Goal: Task Accomplishment & Management: Use online tool/utility

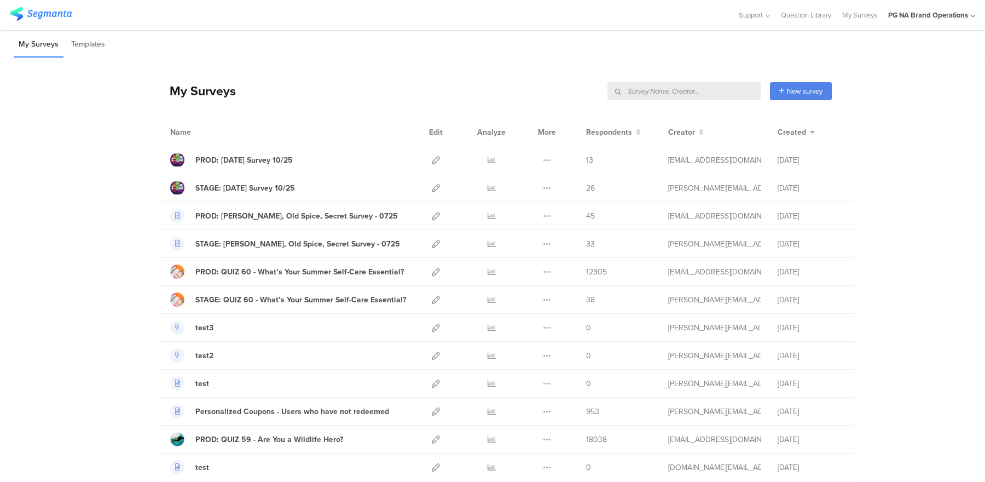
click at [734, 93] on input "text" at bounding box center [684, 91] width 153 height 18
type input "profile"
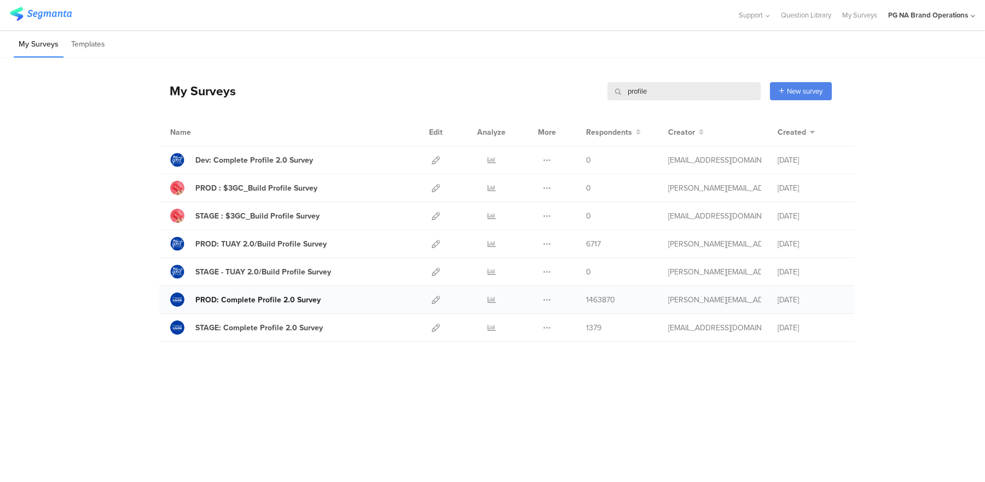
click at [273, 298] on div "PROD: Complete Profile 2.0 Survey" at bounding box center [257, 299] width 125 height 11
click at [434, 301] on icon at bounding box center [436, 300] width 8 height 8
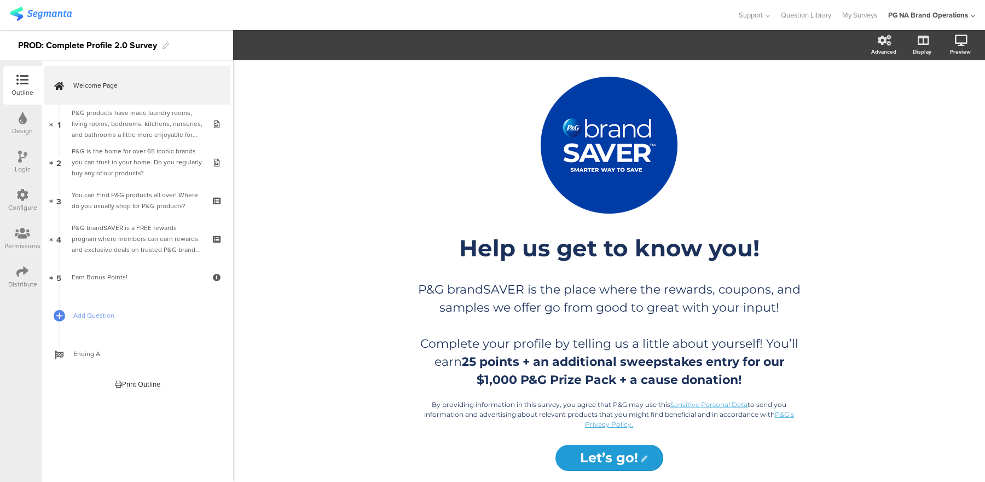
click at [26, 193] on icon at bounding box center [22, 195] width 12 height 12
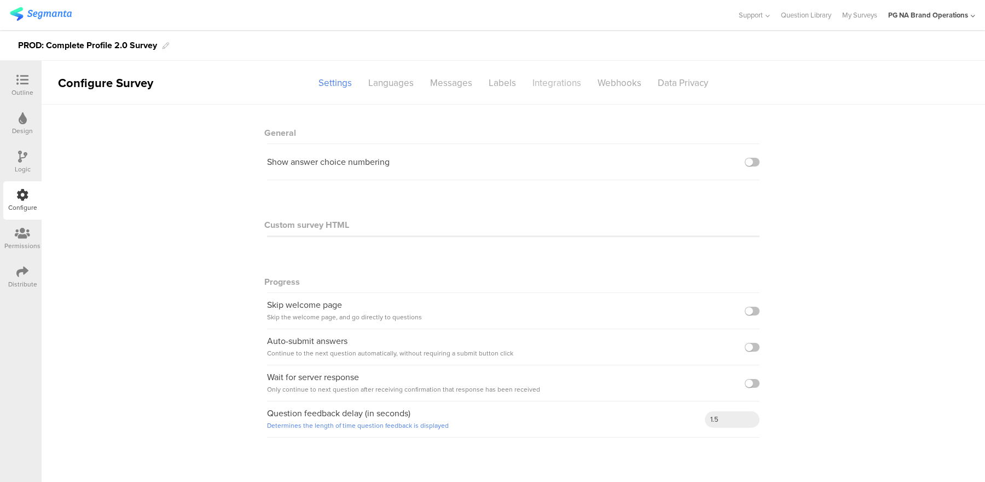
click at [539, 84] on div "Integrations" at bounding box center [556, 82] width 65 height 19
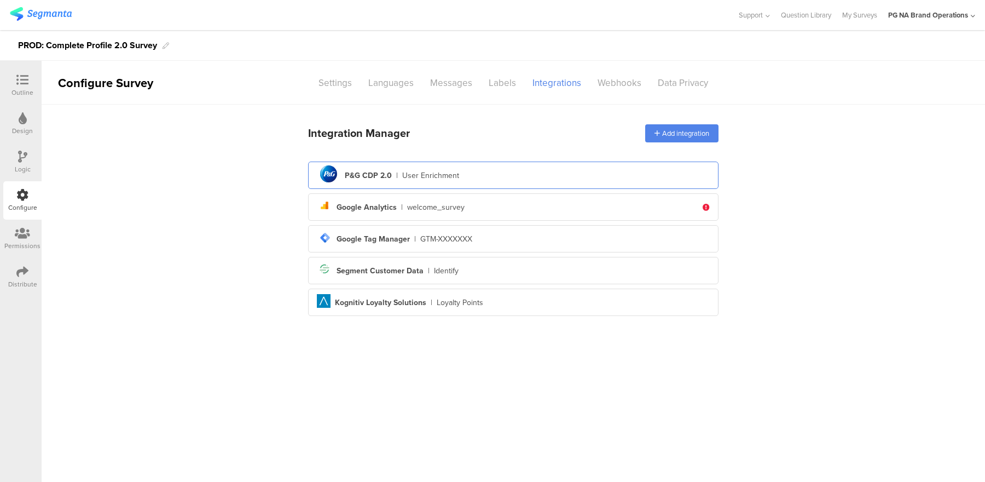
click at [494, 174] on div "pg logo P&G CDP 2.0 | User Enrichment" at bounding box center [513, 175] width 393 height 27
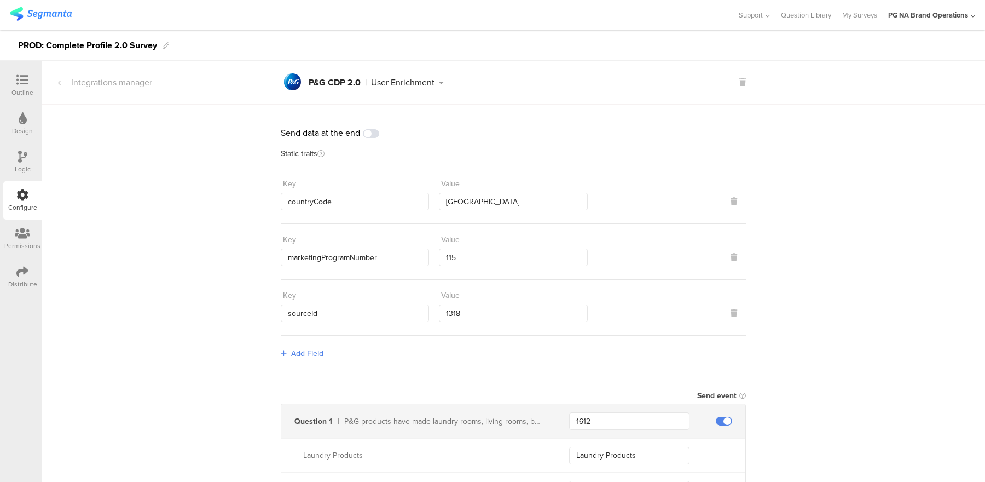
click at [392, 83] on div "User Enrichment" at bounding box center [403, 82] width 64 height 9
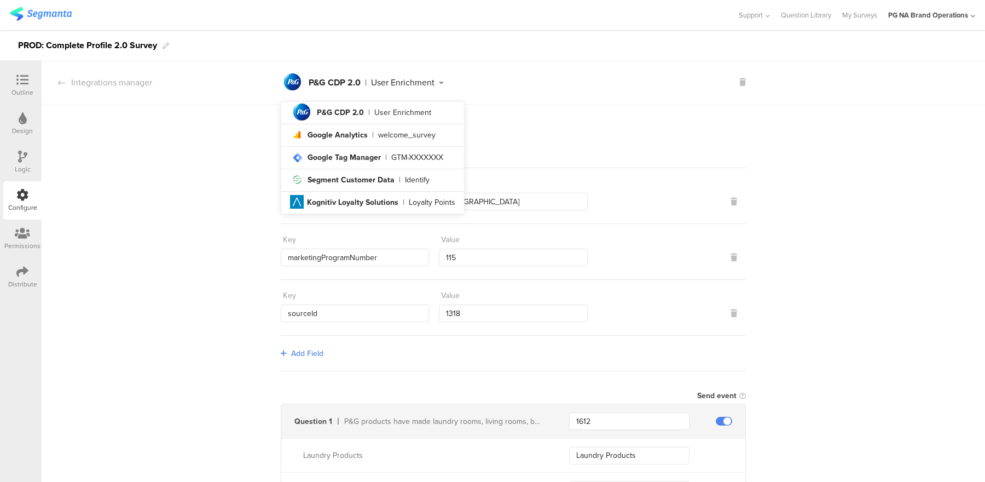
drag, startPoint x: 228, startPoint y: 165, endPoint x: 225, endPoint y: 170, distance: 5.9
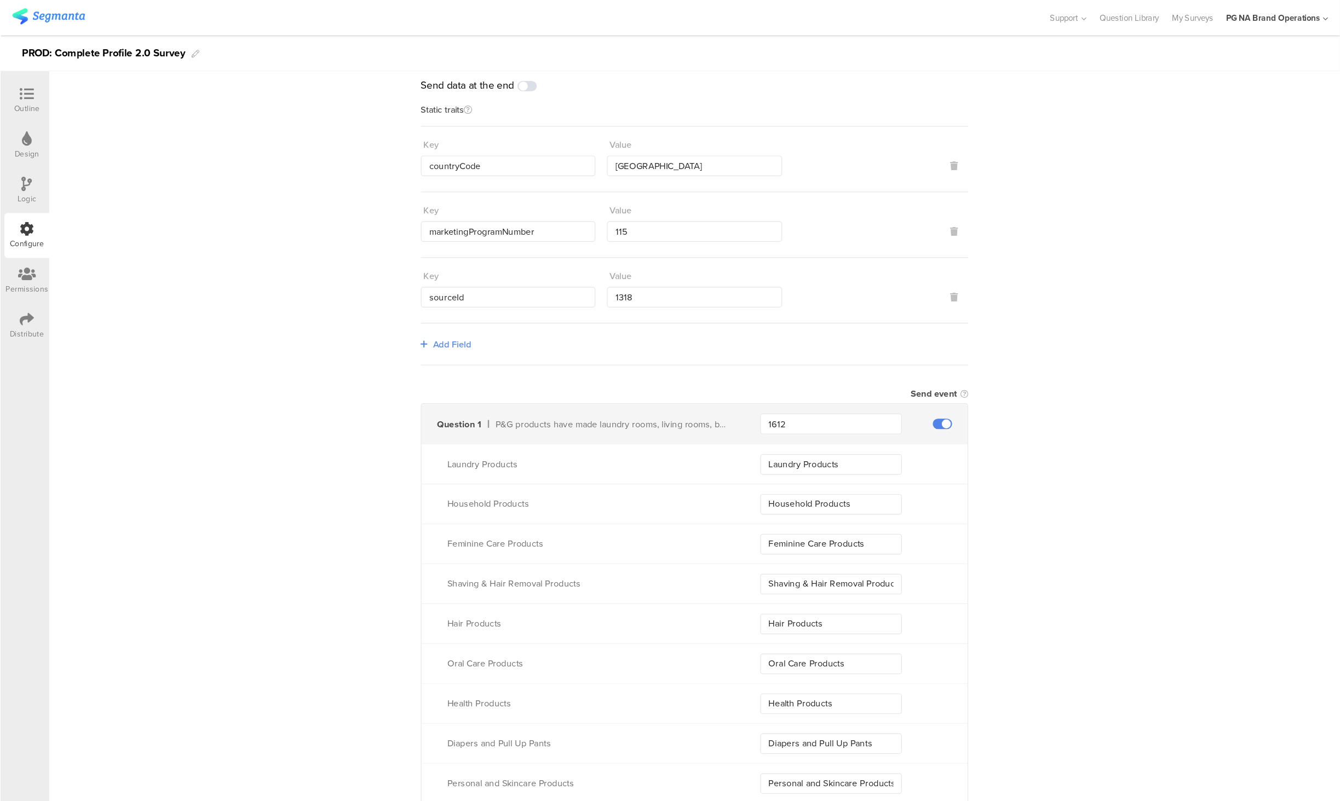
scroll to position [64, 0]
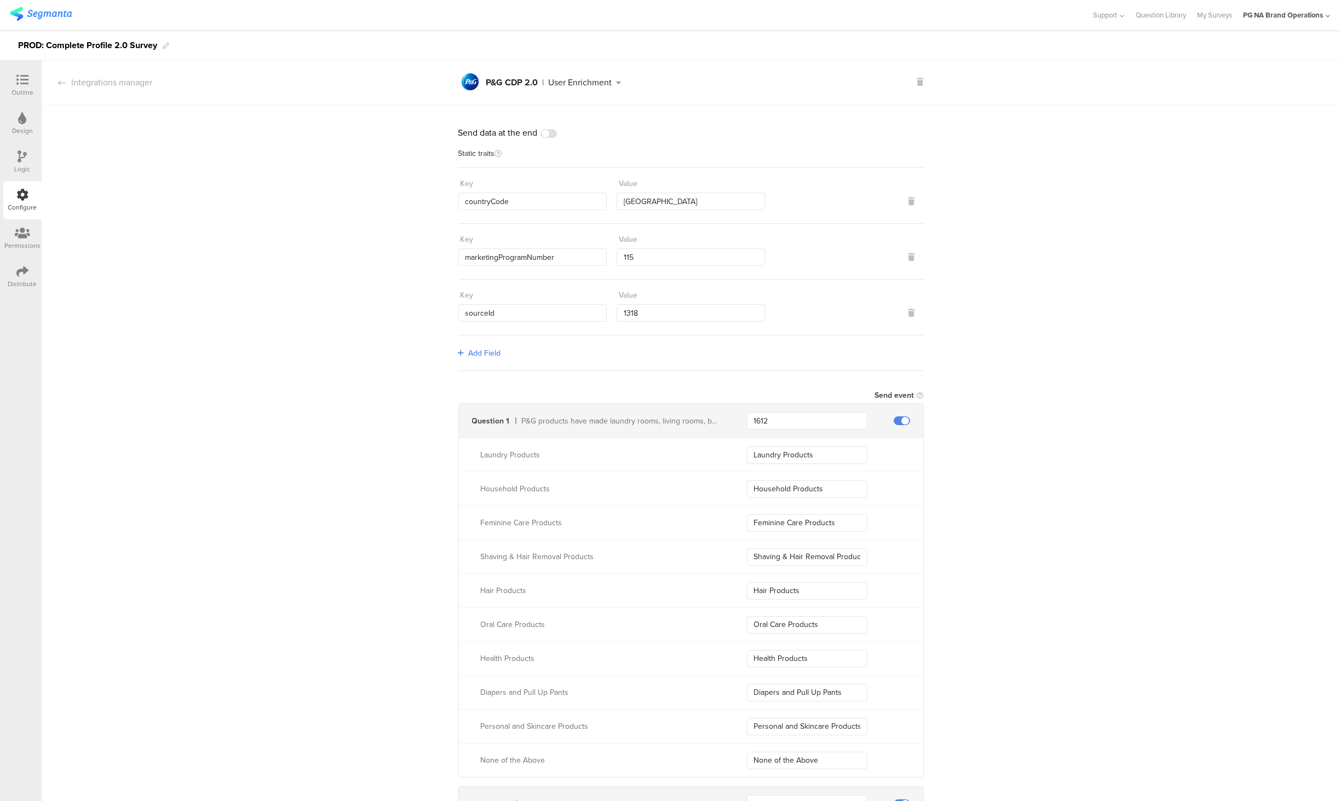
scroll to position [0, 0]
drag, startPoint x: 384, startPoint y: 440, endPoint x: 373, endPoint y: 435, distance: 12.2
